Goal: Find specific page/section: Find specific page/section

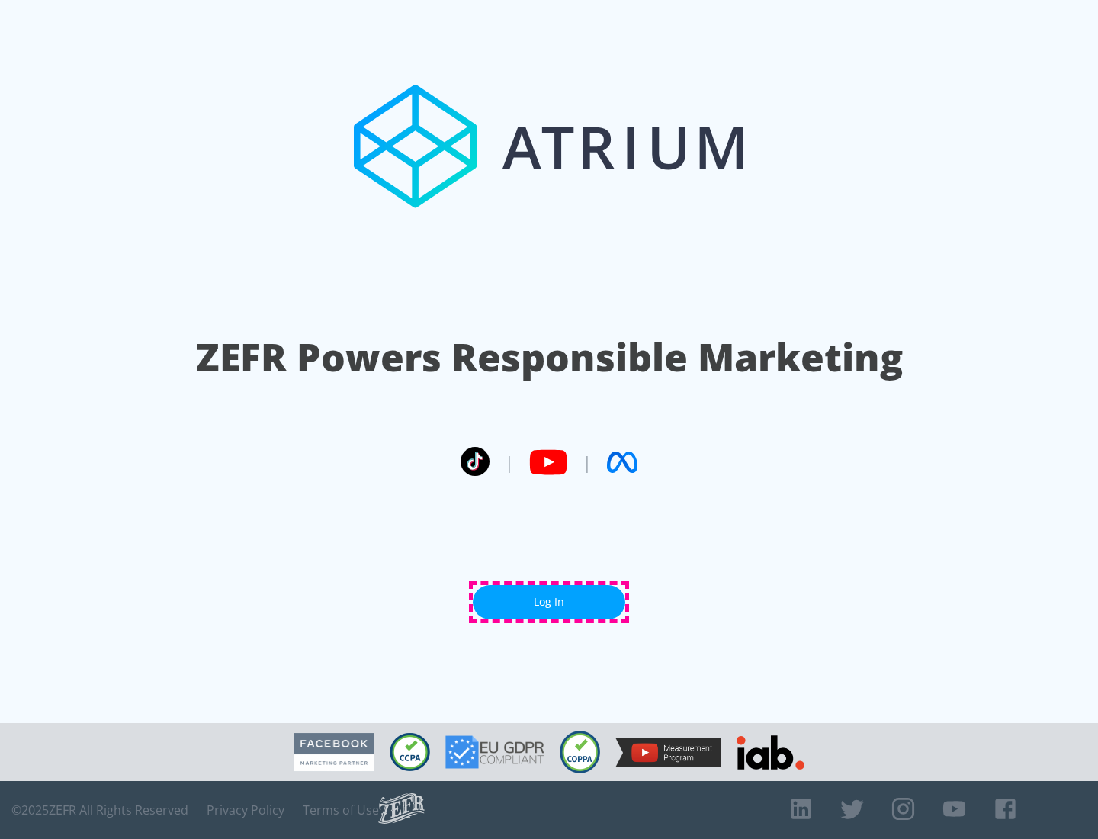
click at [549, 602] on link "Log In" at bounding box center [549, 602] width 152 height 34
